Goal: Task Accomplishment & Management: Complete application form

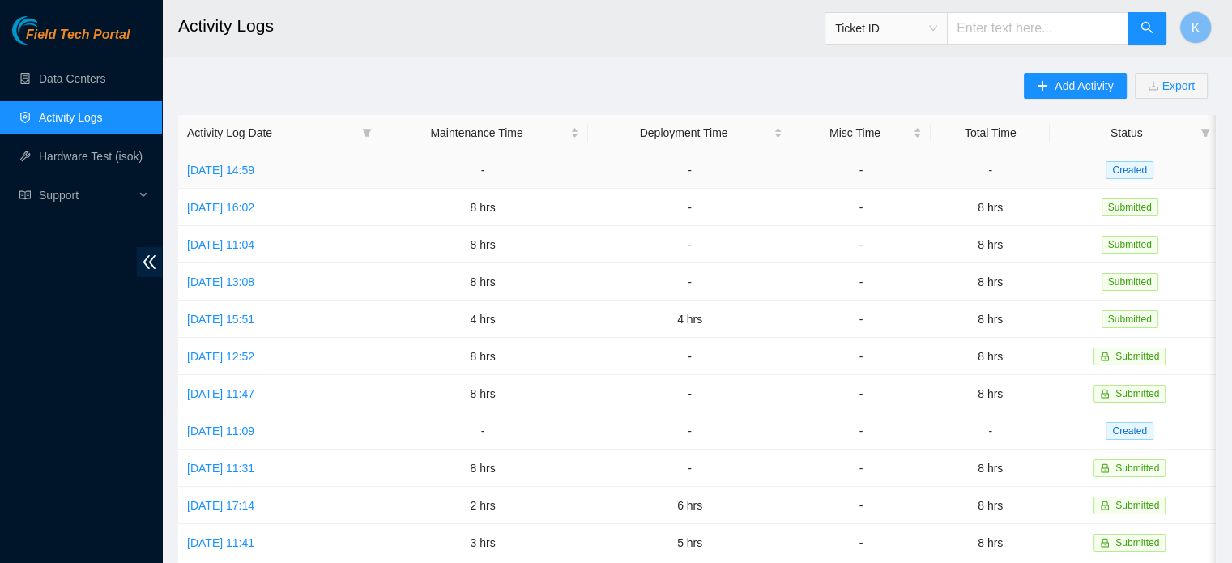
click at [232, 168] on link "[DATE] 14:59" at bounding box center [220, 170] width 67 height 13
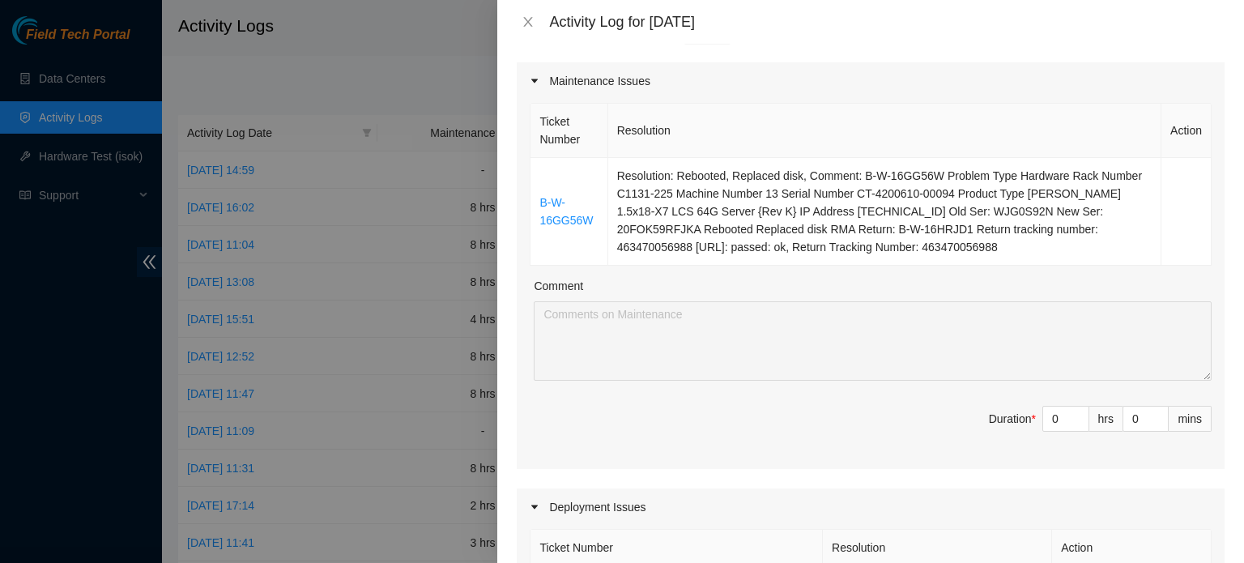
scroll to position [245, 0]
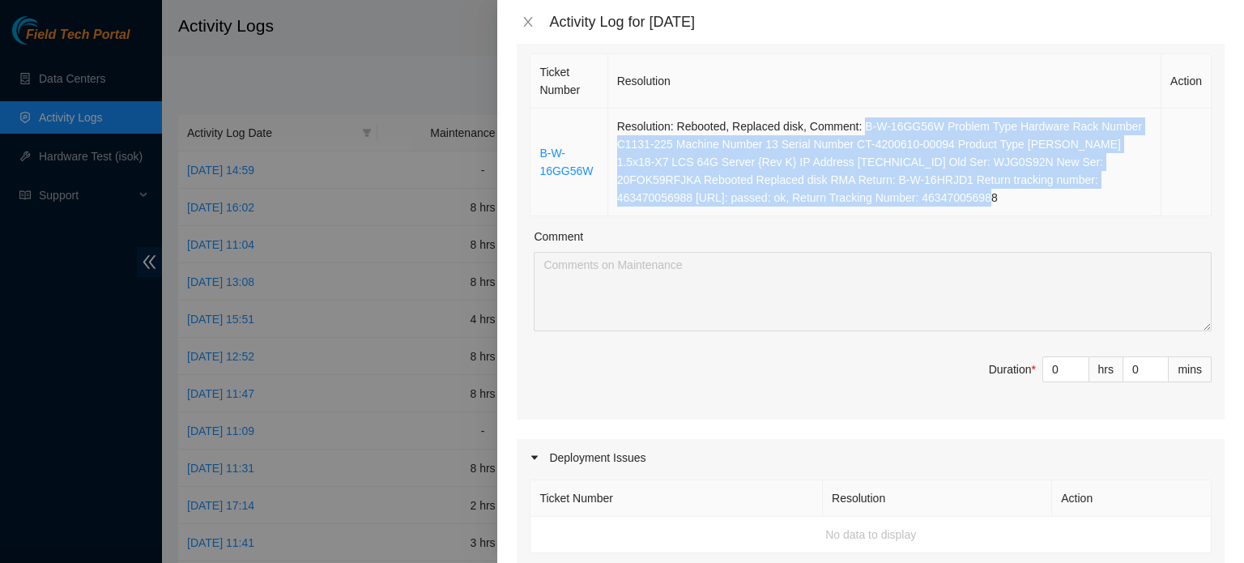
drag, startPoint x: 854, startPoint y: 126, endPoint x: 876, endPoint y: 200, distance: 77.6
click at [876, 200] on td "Resolution: Rebooted, Replaced disk, Comment: B-W-16GG56W Problem Type Hardware…" at bounding box center [884, 163] width 553 height 108
copy td "B-W-16GG56W Problem Type Hardware Rack Number C1131-225 Machine Number 13 Seria…"
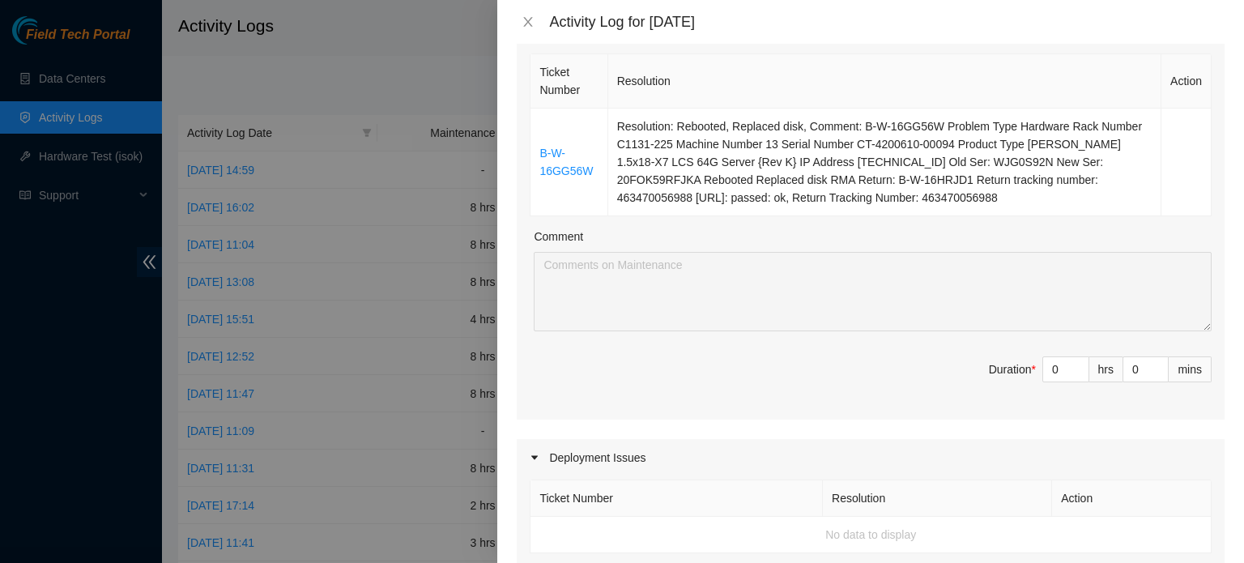
click at [1049, 365] on input "0" at bounding box center [1065, 369] width 45 height 24
type input "8"
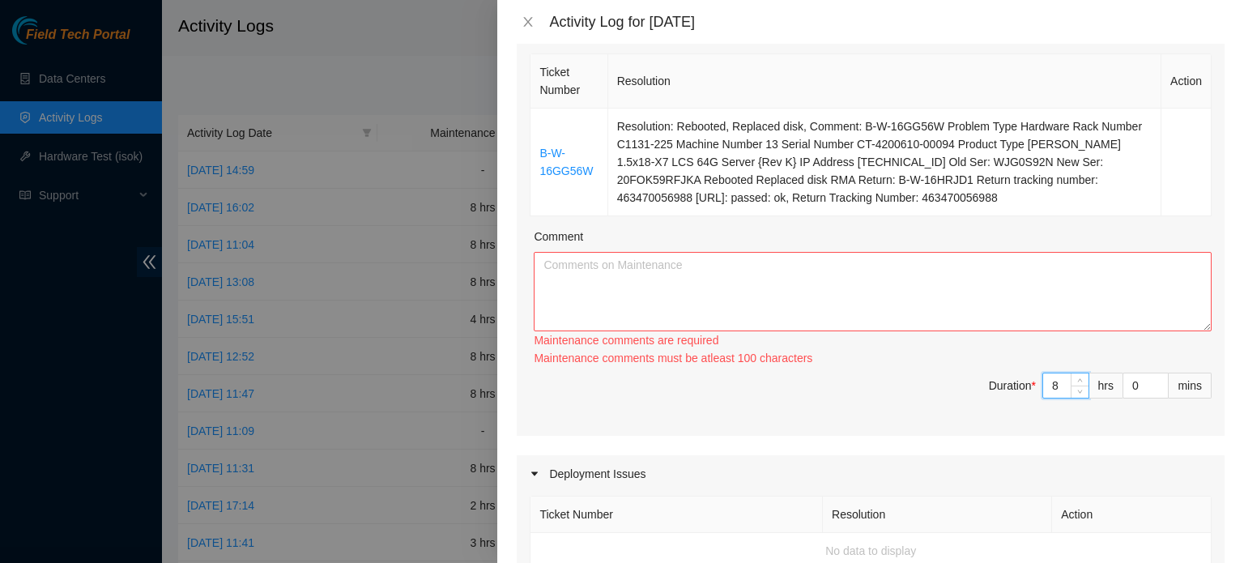
type input "8"
click at [802, 271] on textarea "Comment" at bounding box center [873, 291] width 678 height 79
paste textarea "B-W-16GG56W Problem Type Hardware Rack Number C1131-225 Machine Number 13 Seria…"
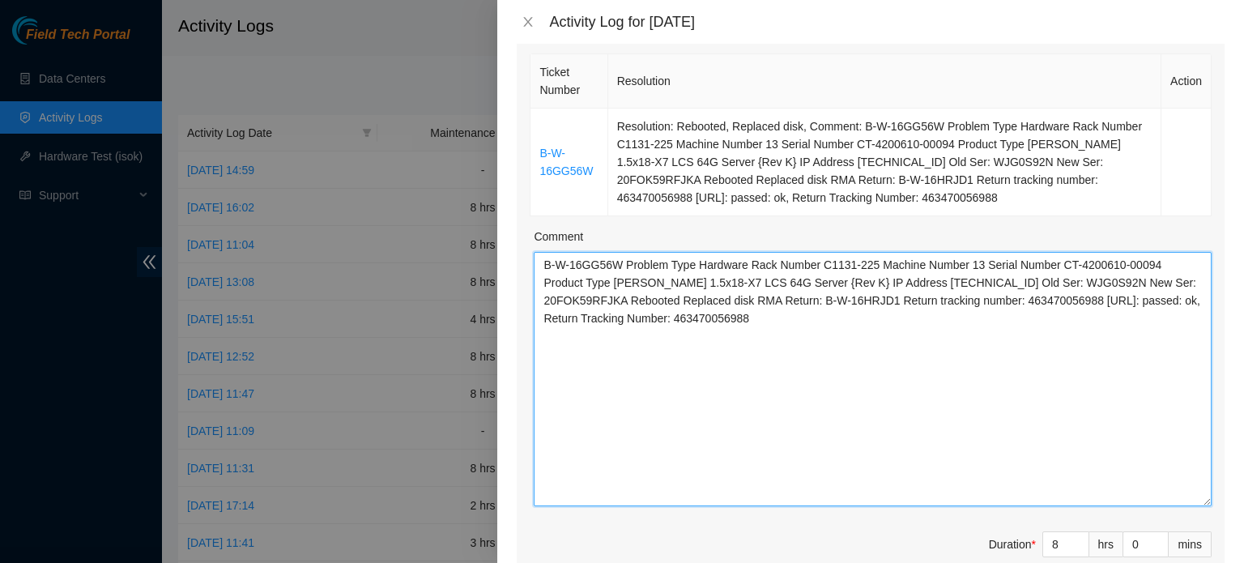
drag, startPoint x: 1195, startPoint y: 327, endPoint x: 1190, endPoint y: 503, distance: 175.8
click at [1190, 503] on textarea "B-W-16GG56W Problem Type Hardware Rack Number C1131-225 Machine Number 13 Seria…" at bounding box center [873, 379] width 678 height 254
drag, startPoint x: 624, startPoint y: 264, endPoint x: 747, endPoint y: 266, distance: 122.3
click at [747, 266] on textarea "B-W-16GG56W Problem Type Hardware Rack Number C1131-225 Machine Number 13 Seria…" at bounding box center [873, 379] width 678 height 254
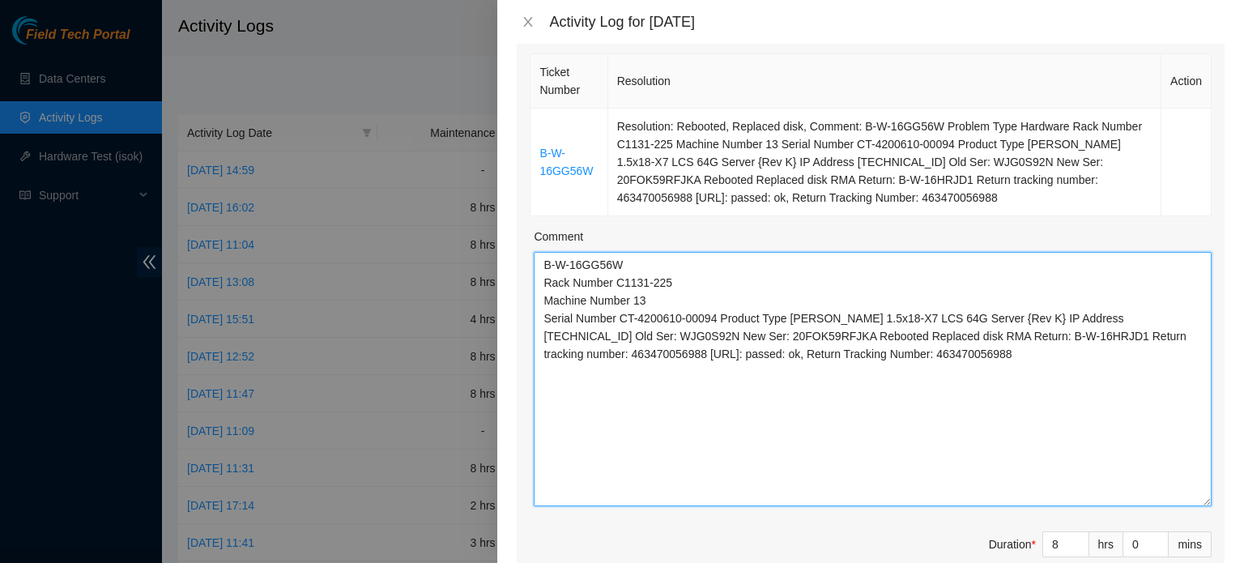
click at [981, 317] on textarea "B-W-16GG56W Rack Number C1131-225 Machine Number 13 Serial Number CT-4200610-00…" at bounding box center [873, 379] width 678 height 254
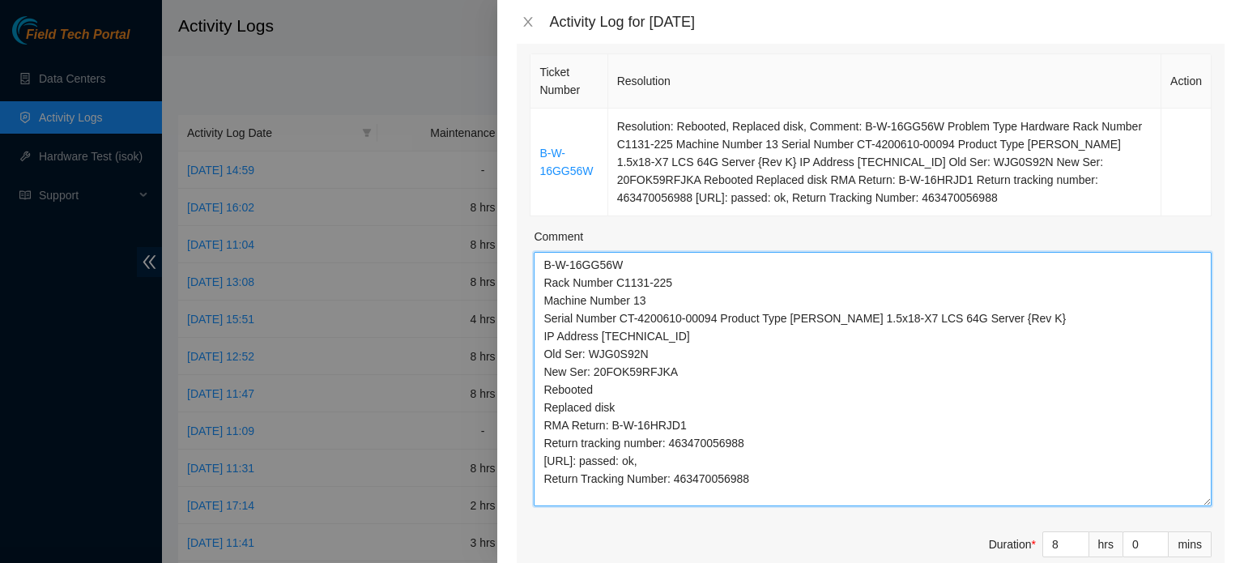
click at [765, 472] on textarea "B-W-16GG56W Rack Number C1131-225 Machine Number 13 Serial Number CT-4200610-00…" at bounding box center [873, 379] width 678 height 254
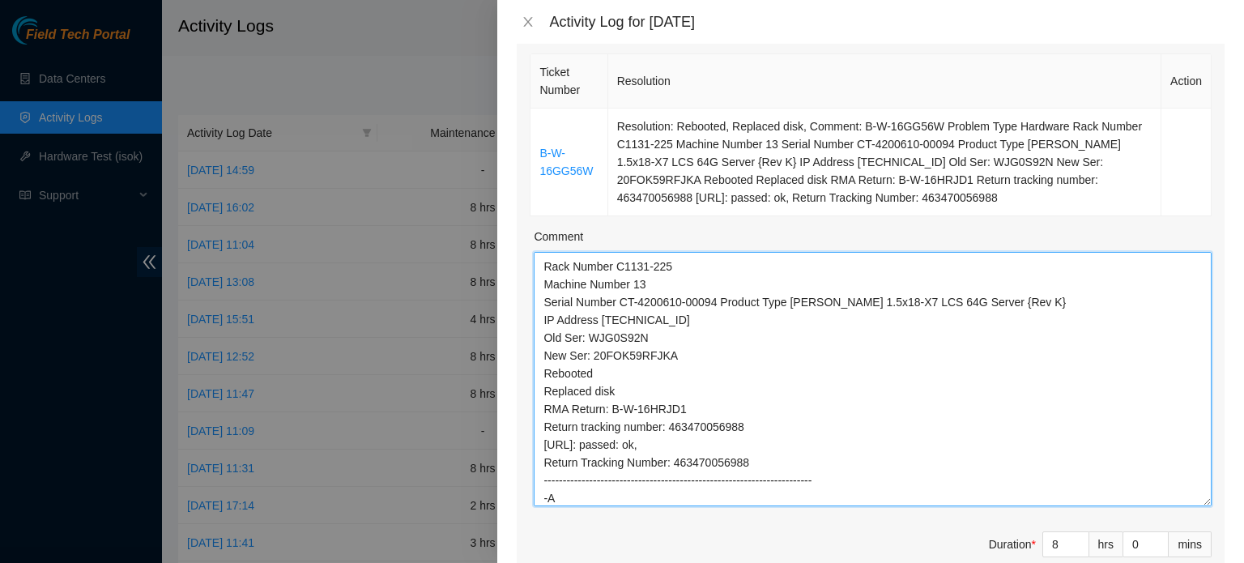
click at [764, 473] on textarea "B-W-16GG56W Rack Number C1131-225 Machine Number 13 Serial Number CT-4200610-00…" at bounding box center [873, 379] width 678 height 254
click at [557, 496] on textarea "B-W-16GG56W Rack Number C1131-225 Machine Number 13 Serial Number CT-4200610-00…" at bounding box center [873, 379] width 678 height 254
click at [632, 495] on textarea "B-W-16GG56W Rack Number C1131-225 Machine Number 13 Serial Number CT-4200610-00…" at bounding box center [873, 379] width 678 height 254
type textarea "B-W-16GG56W Rack Number C1131-225 Machine Number 13 Serial Number CT-4200610-00…"
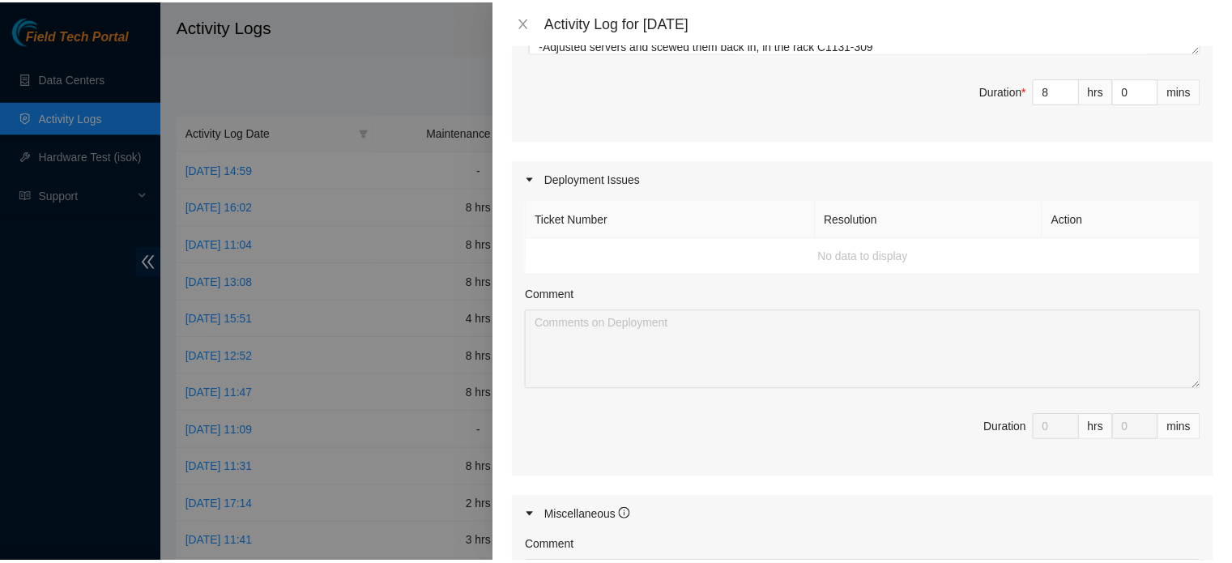
scroll to position [1031, 0]
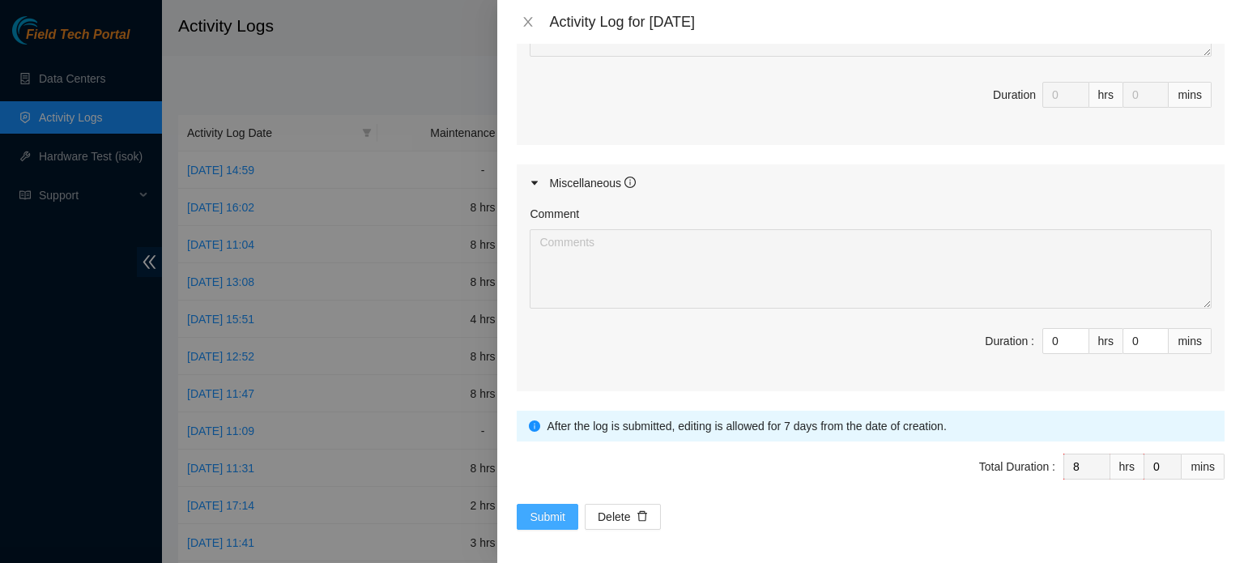
click at [551, 513] on span "Submit" at bounding box center [548, 517] width 36 height 18
click at [528, 22] on icon "close" at bounding box center [528, 22] width 9 height 10
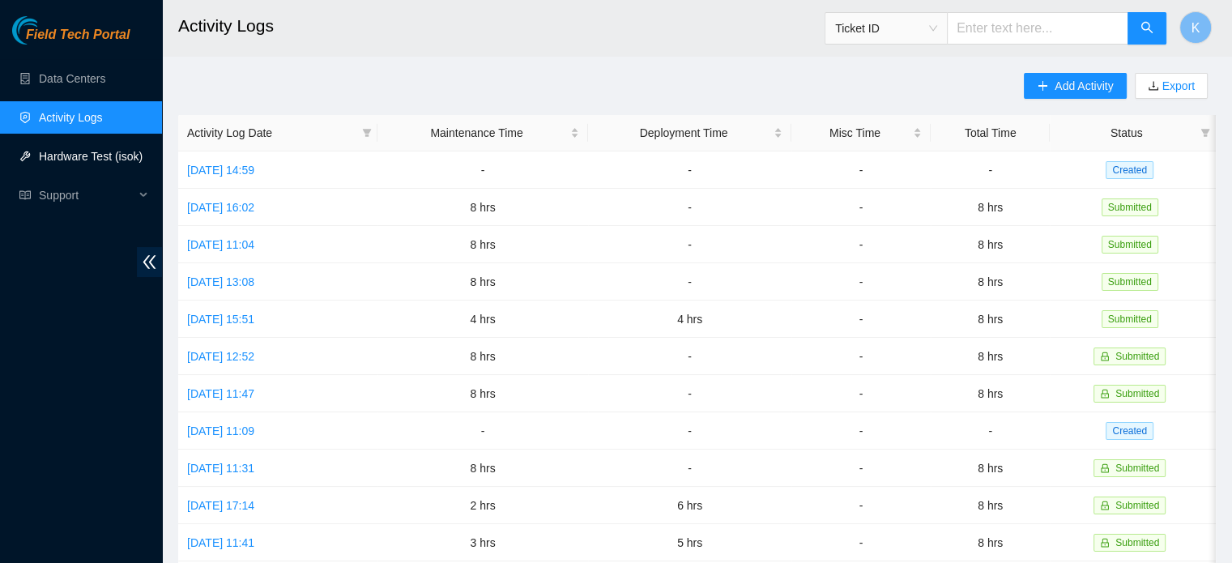
click at [100, 151] on link "Hardware Test (isok)" at bounding box center [91, 156] width 104 height 13
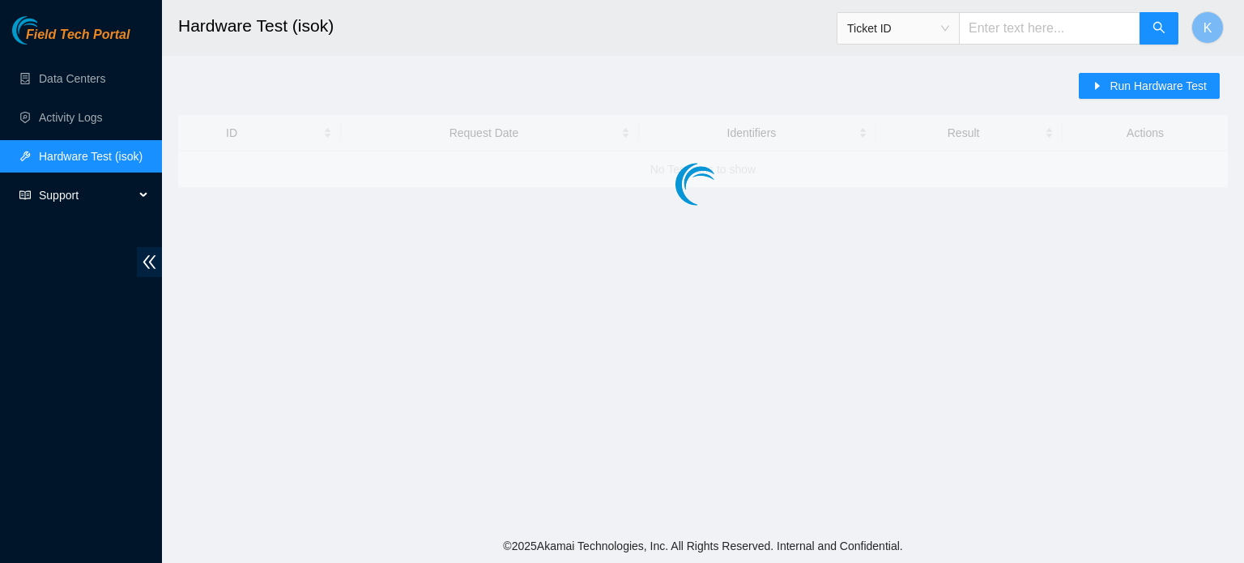
click at [56, 199] on span "Support" at bounding box center [87, 195] width 96 height 32
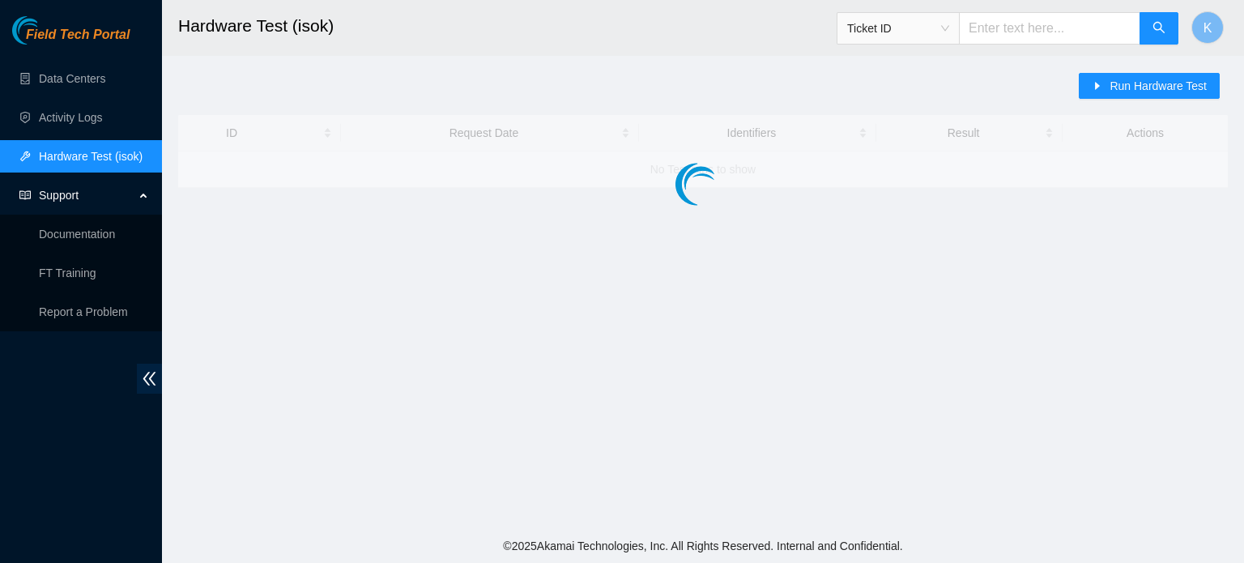
click at [56, 199] on span "Support" at bounding box center [87, 195] width 96 height 32
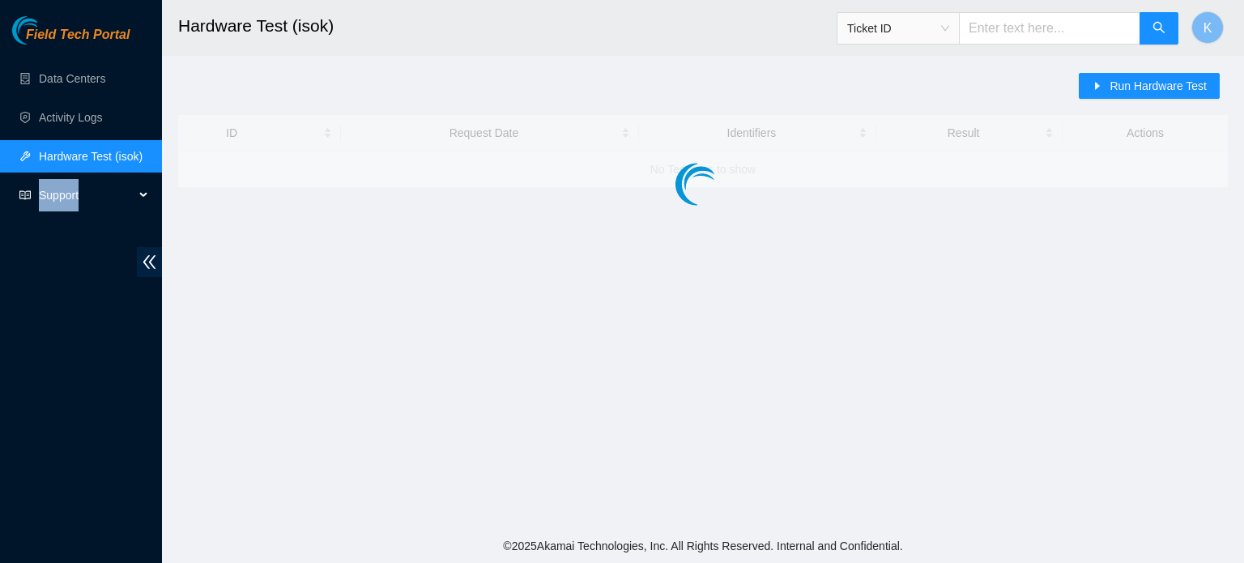
click at [56, 199] on span "Support" at bounding box center [87, 195] width 96 height 32
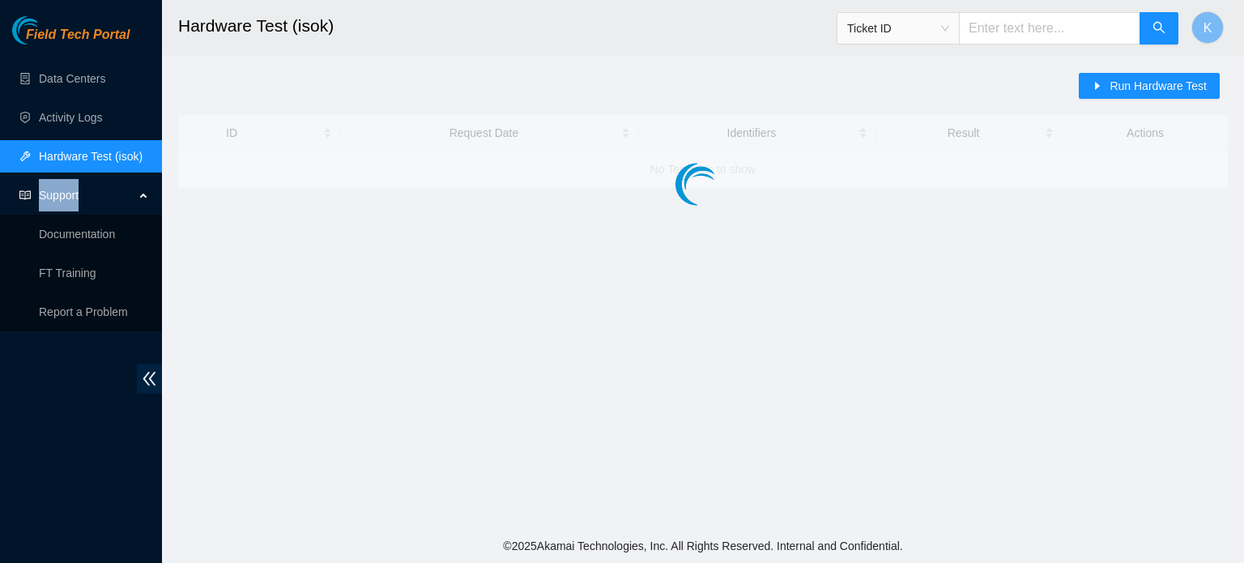
click at [56, 199] on span "Support" at bounding box center [87, 195] width 96 height 32
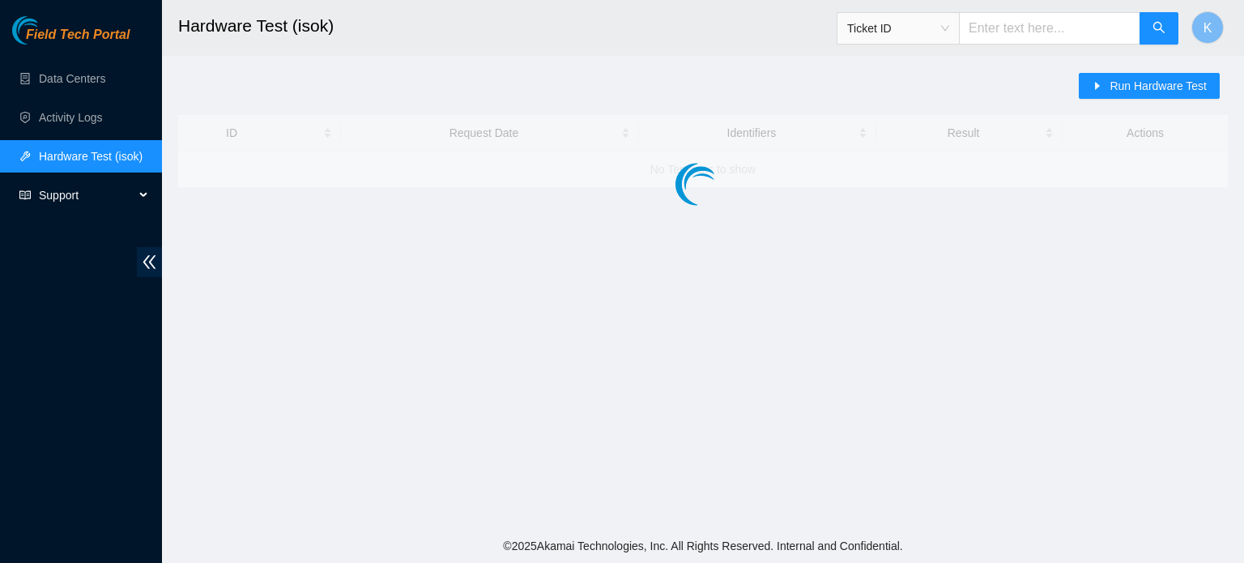
click at [56, 199] on span "Support" at bounding box center [87, 195] width 96 height 32
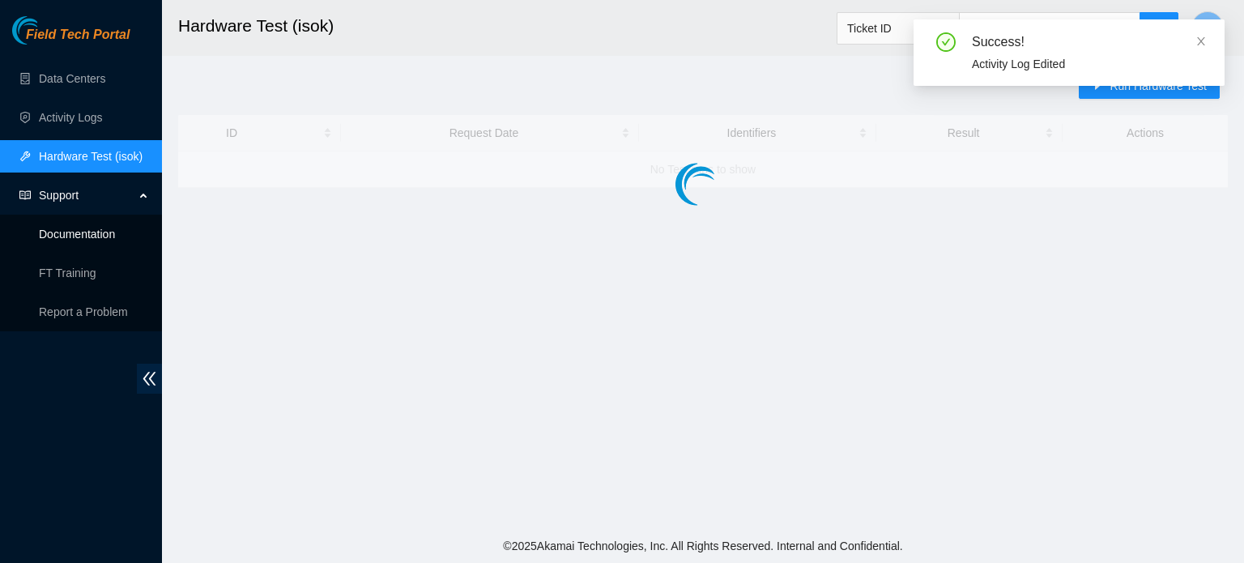
click at [57, 229] on link "Documentation" at bounding box center [77, 234] width 76 height 13
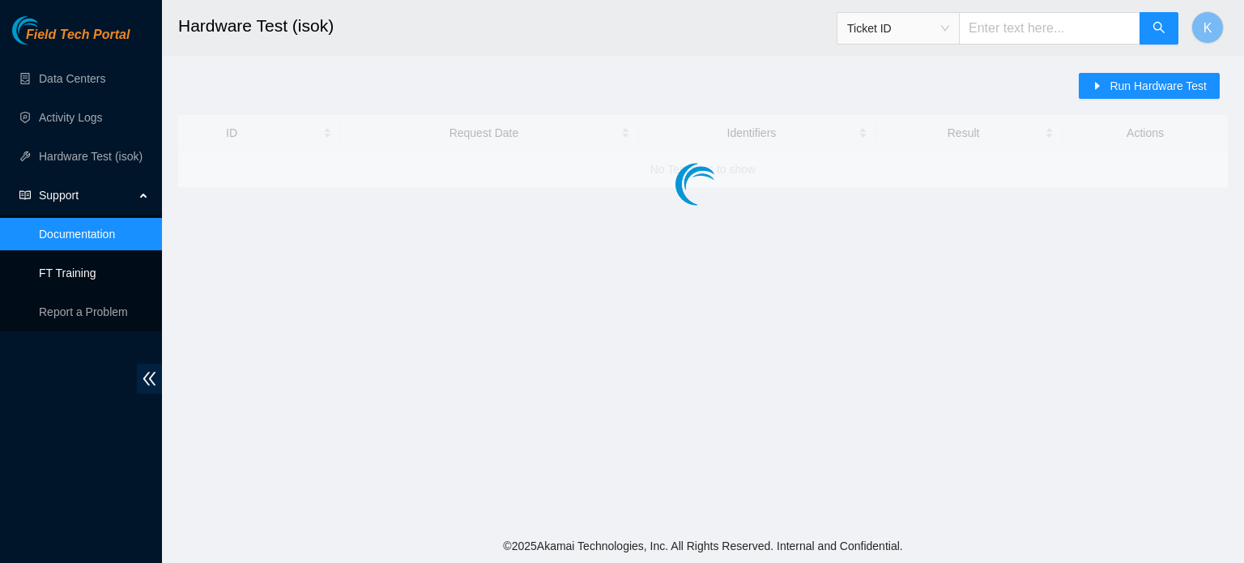
click at [72, 274] on link "FT Training" at bounding box center [67, 272] width 57 height 13
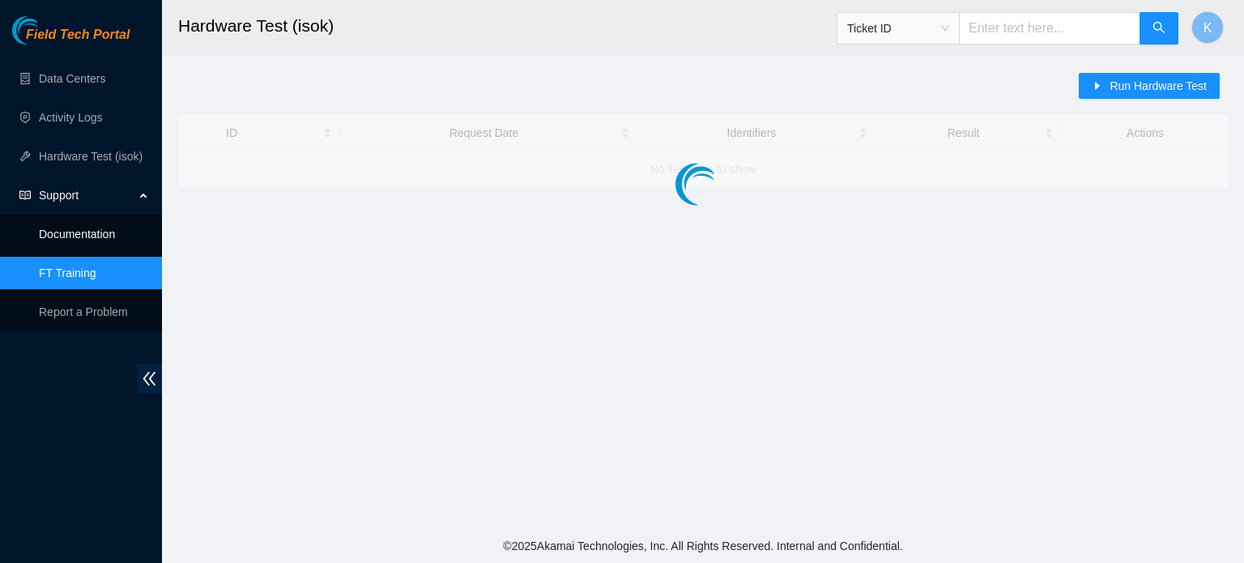
click at [61, 234] on link "Documentation" at bounding box center [77, 234] width 76 height 13
